Goal: Task Accomplishment & Management: Use online tool/utility

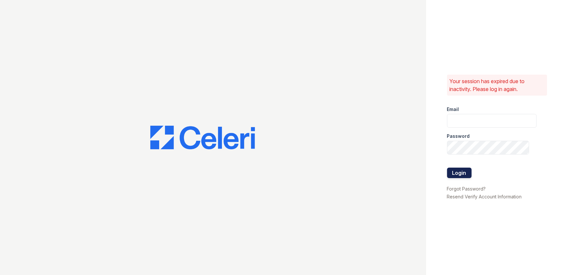
type input "[EMAIL_ADDRESS][DOMAIN_NAME]"
click at [451, 173] on button "Login" at bounding box center [459, 172] width 25 height 10
